Goal: Task Accomplishment & Management: Use online tool/utility

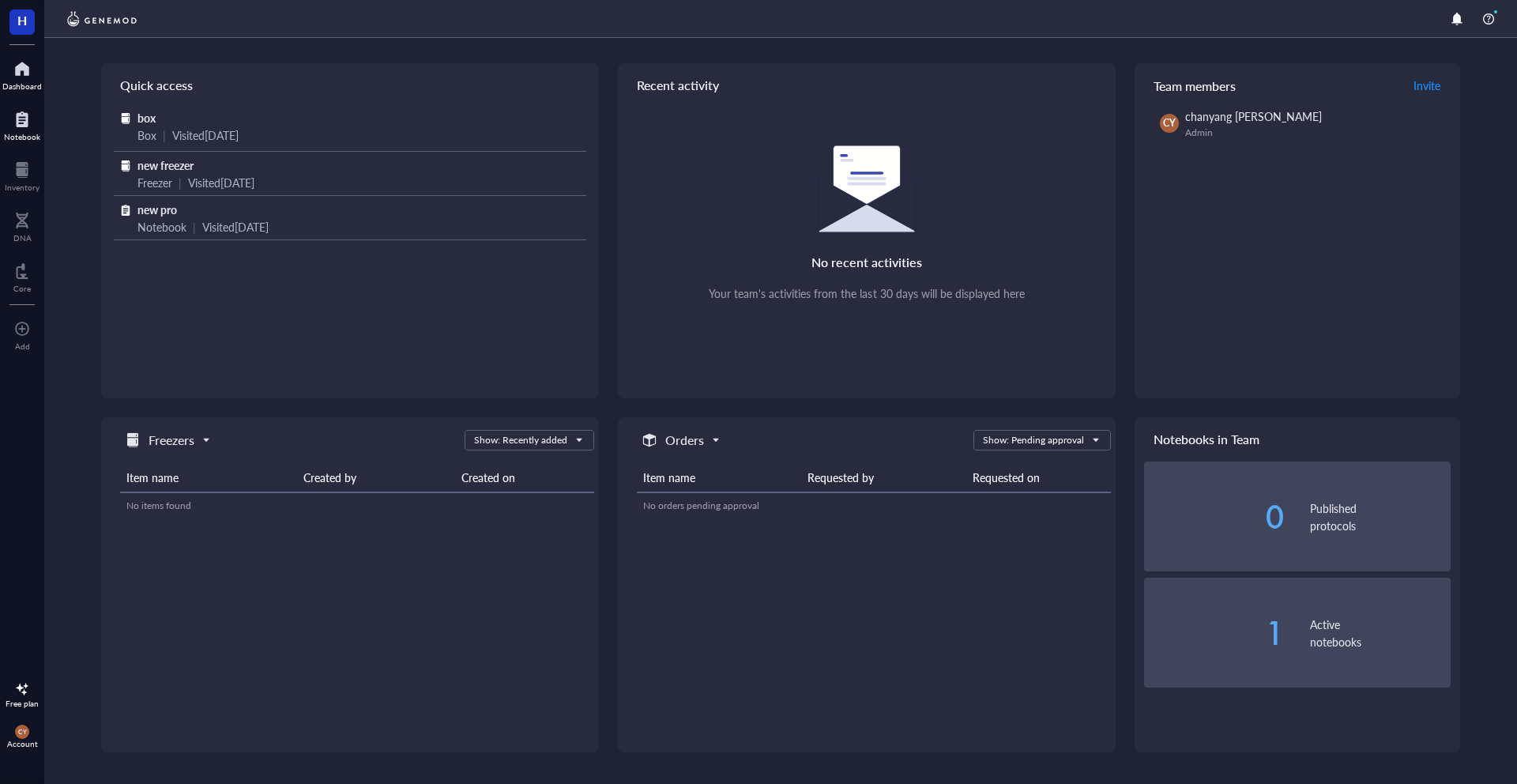
click at [25, 119] on div at bounding box center [22, 120] width 36 height 25
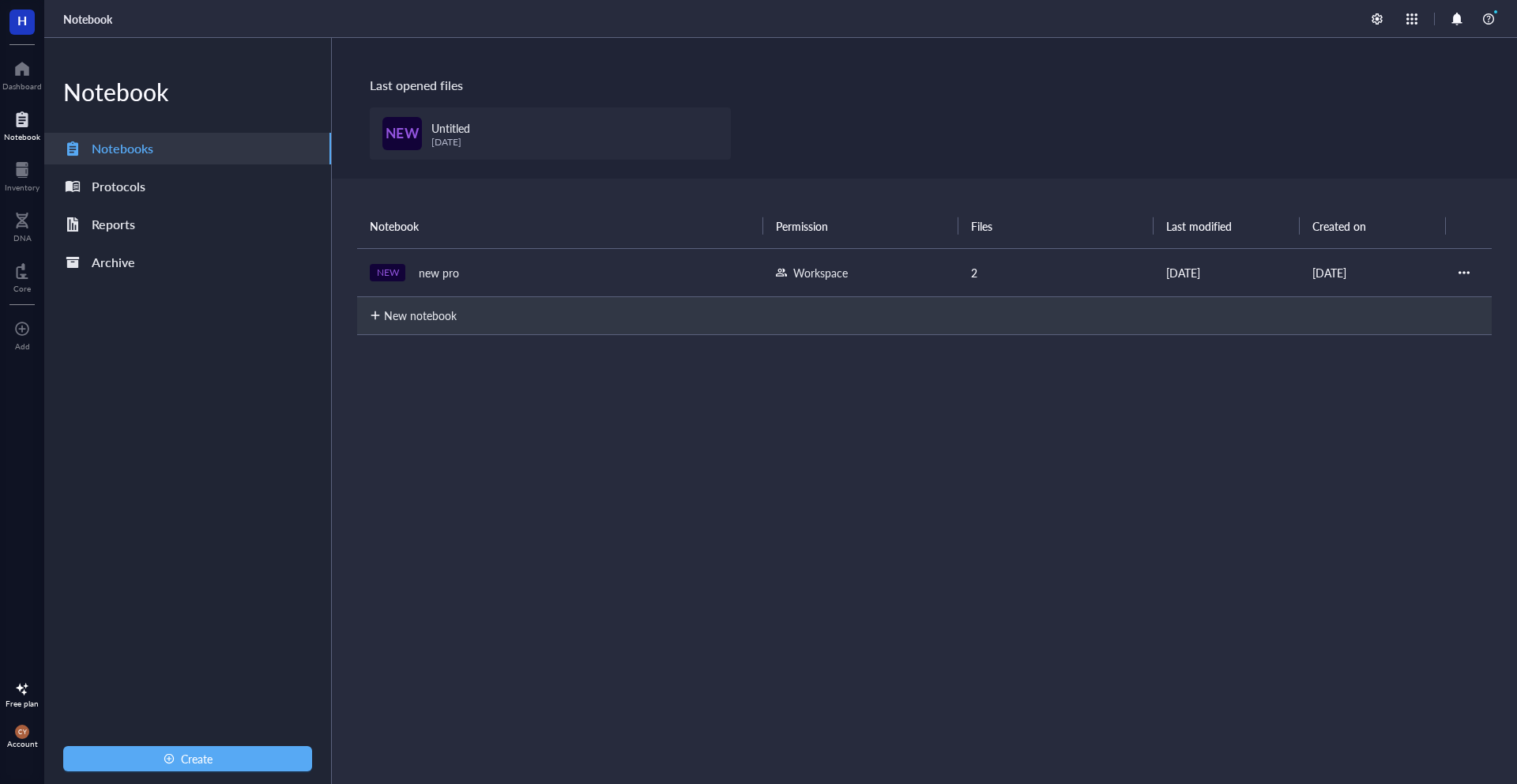
click at [532, 258] on td "NEW new pro" at bounding box center [560, 272] width 406 height 48
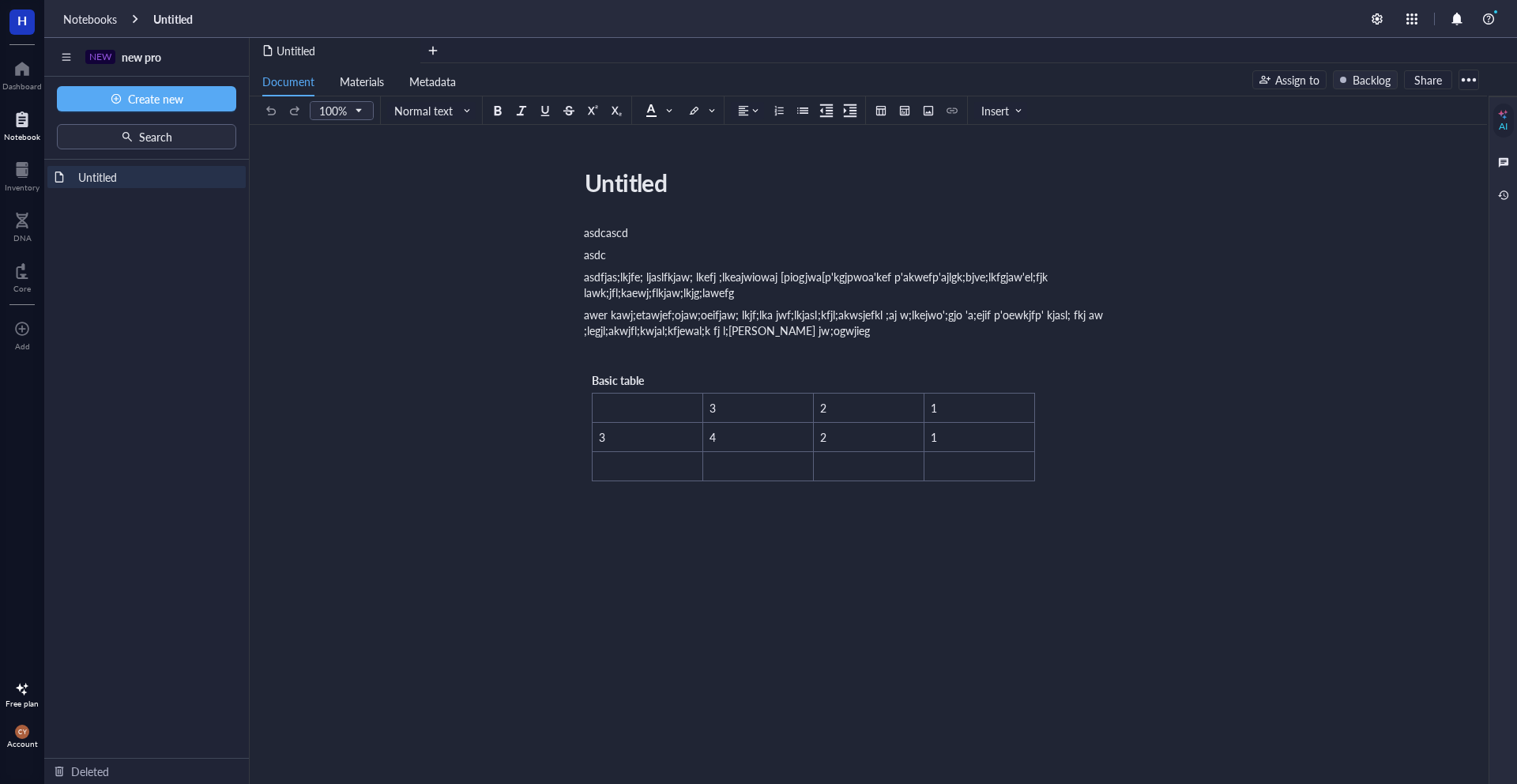
click at [691, 634] on div "asdcascd asdc asdfjas;lkjfe; ljaslfkjaw; lkefj ;lkeajwiowaj [piogjwa[p'kgjpwoa'…" at bounding box center [865, 508] width 562 height 574
click at [675, 519] on div "Upload a file" at bounding box center [645, 524] width 61 height 17
click at [656, 530] on div "file-sample_100kB.docx" at bounding box center [666, 524] width 115 height 14
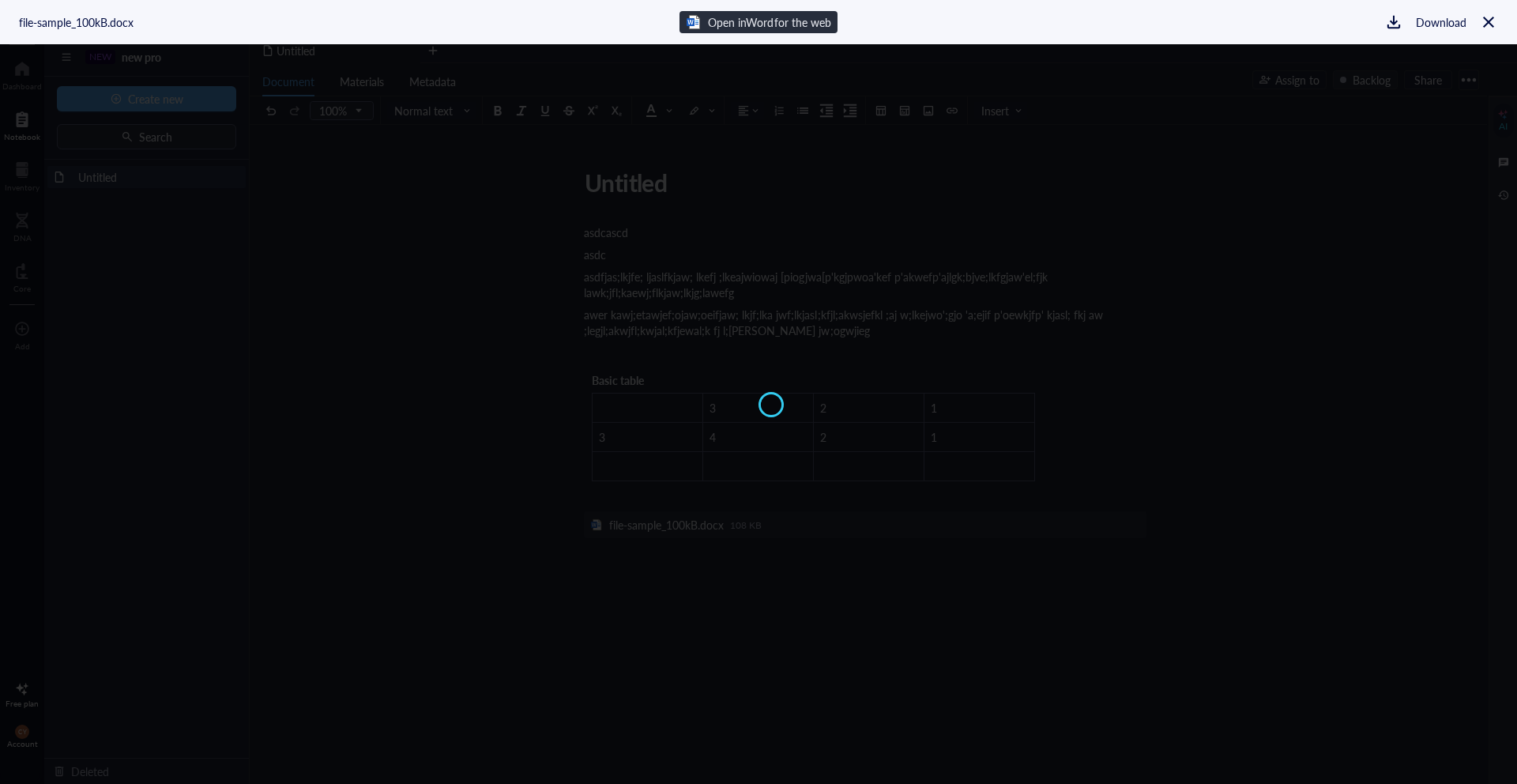
click at [752, 22] on span "Open in Word for the web" at bounding box center [769, 22] width 123 height 16
click at [751, 17] on span "Open in Word for the web" at bounding box center [769, 22] width 123 height 16
